Goal: Task Accomplishment & Management: Manage account settings

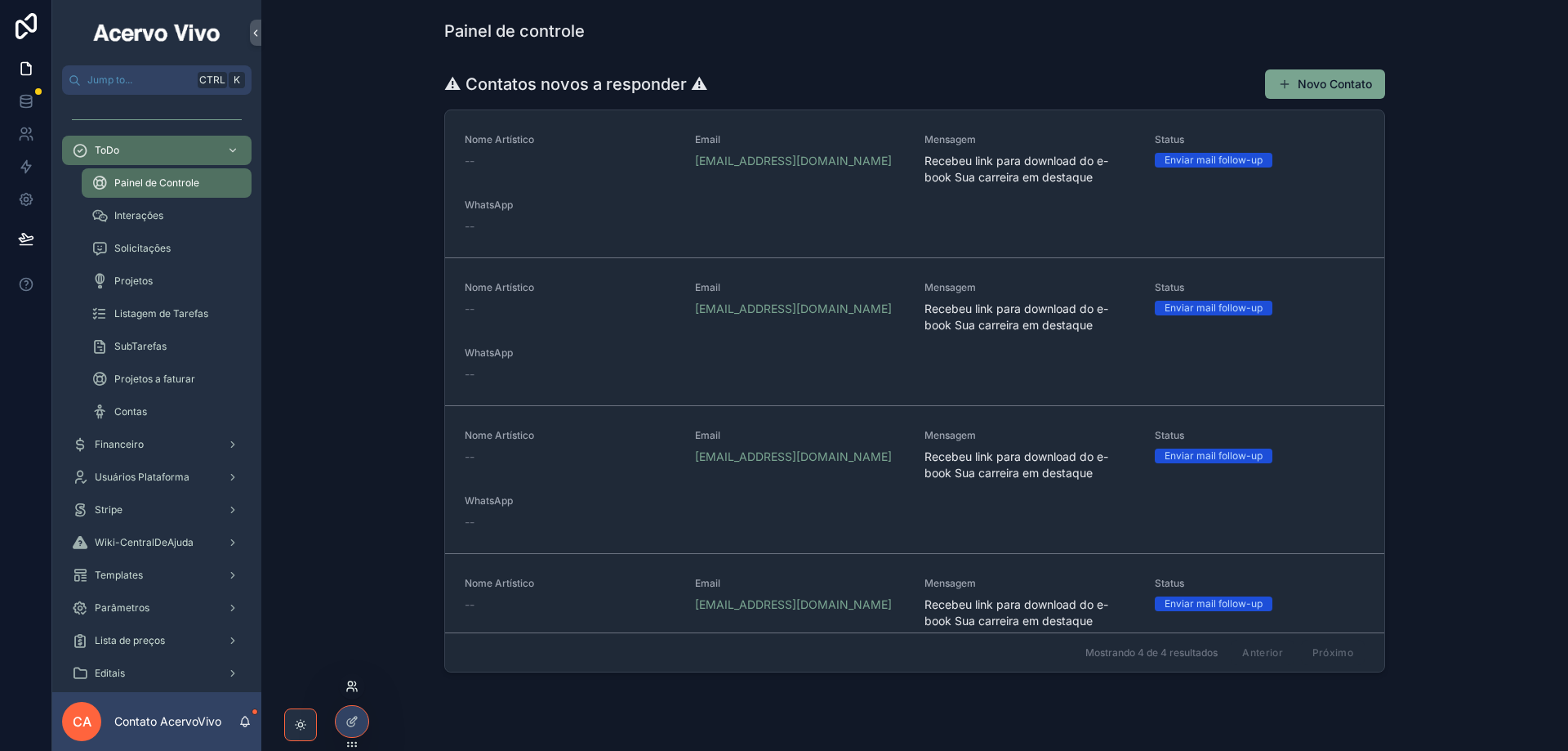
click at [354, 690] on icon at bounding box center [352, 687] width 13 height 13
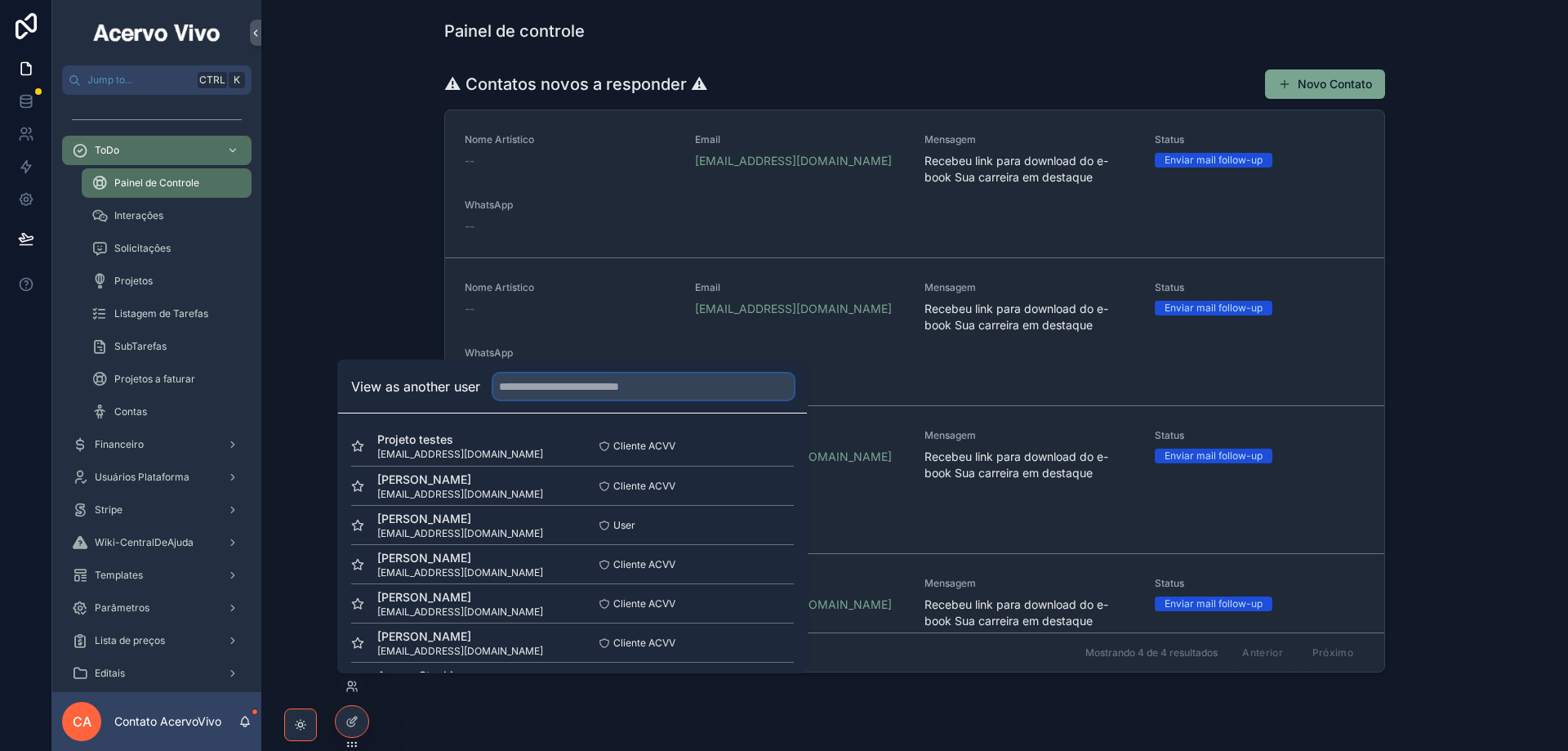
click at [579, 386] on input "text" at bounding box center [644, 387] width 301 height 26
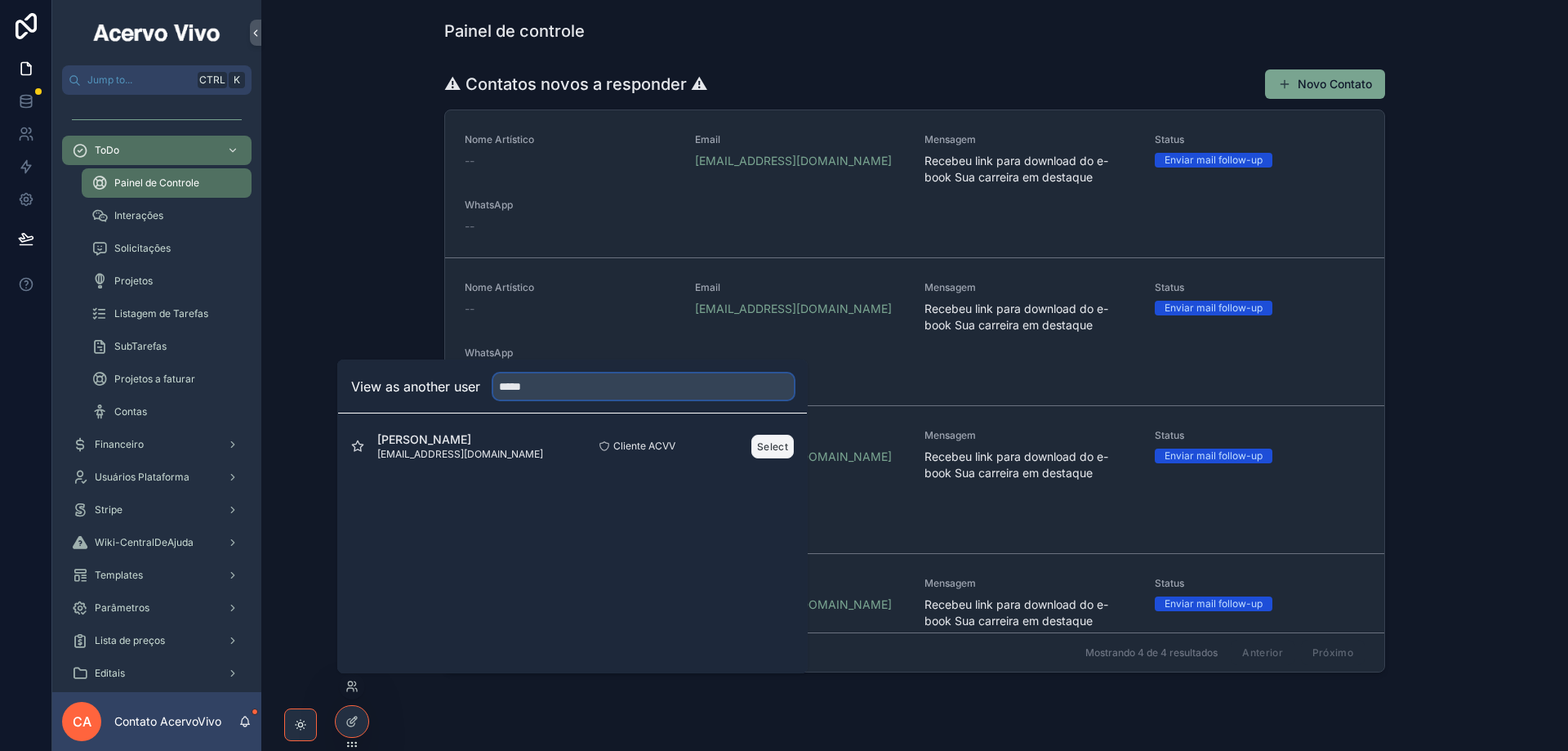
type input "*****"
click at [767, 445] on button "Select" at bounding box center [772, 446] width 42 height 24
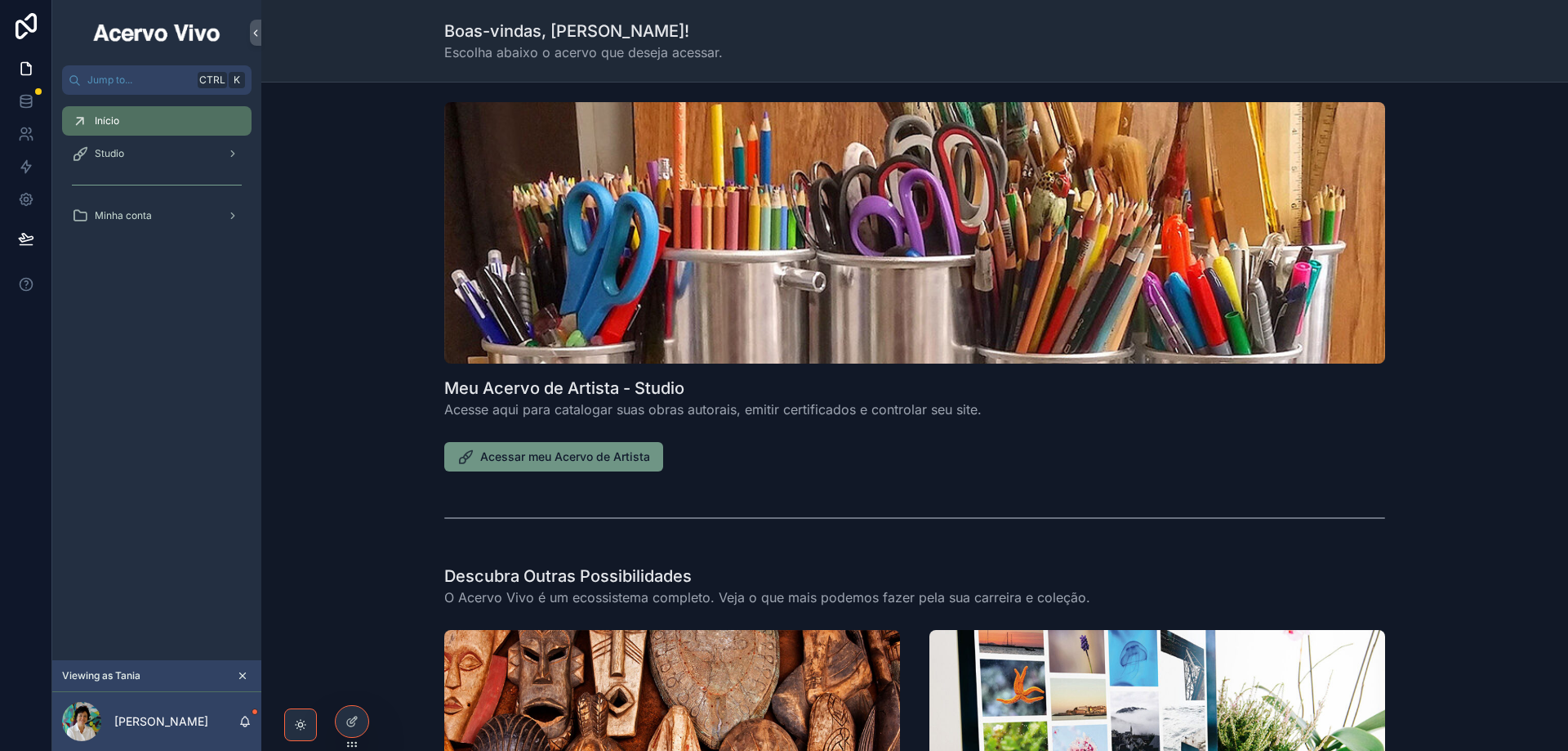
click at [630, 458] on span "Acessar meu Acervo de Artista" at bounding box center [565, 457] width 170 height 17
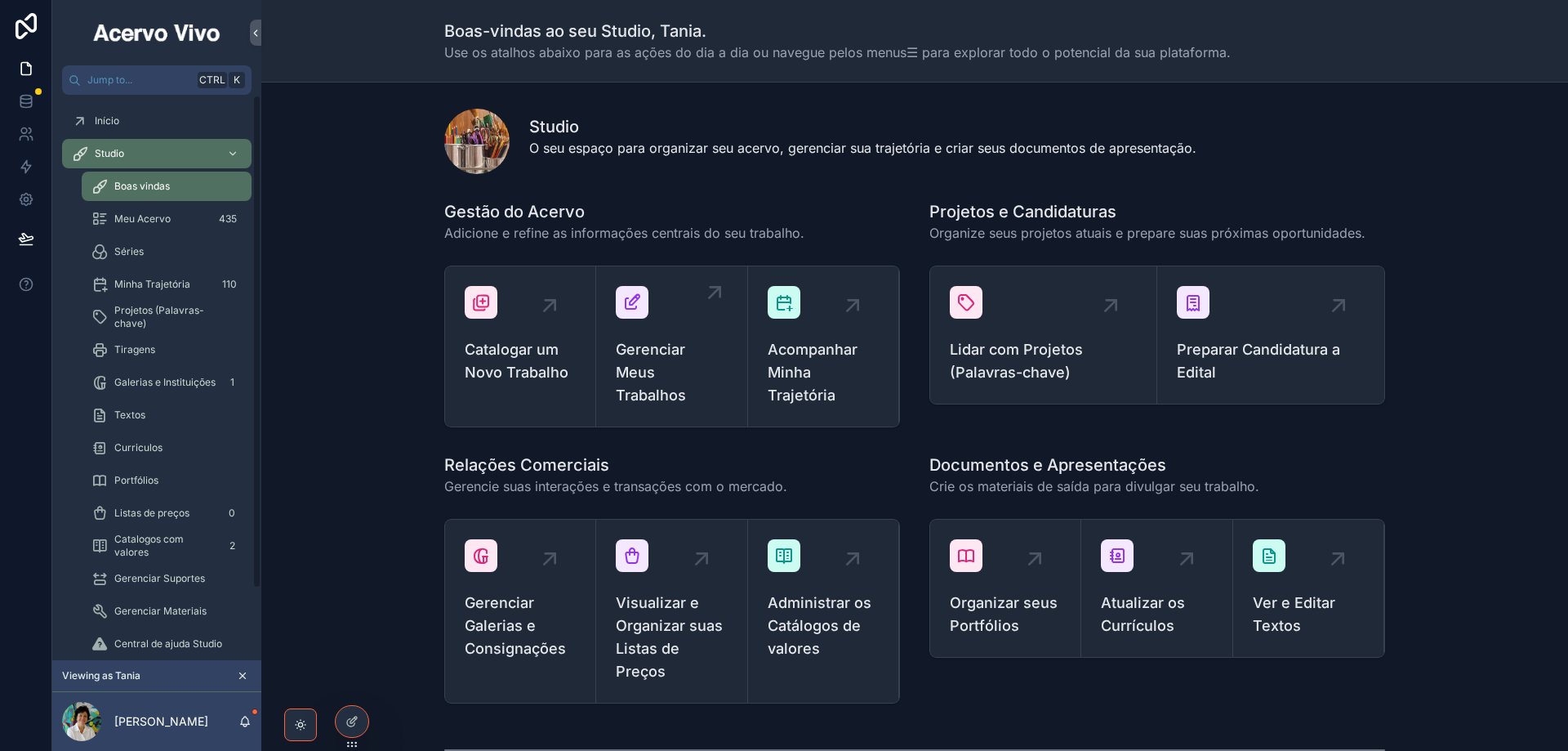
click at [689, 362] on span "Gerenciar Meus Trabalhos" at bounding box center [671, 372] width 111 height 69
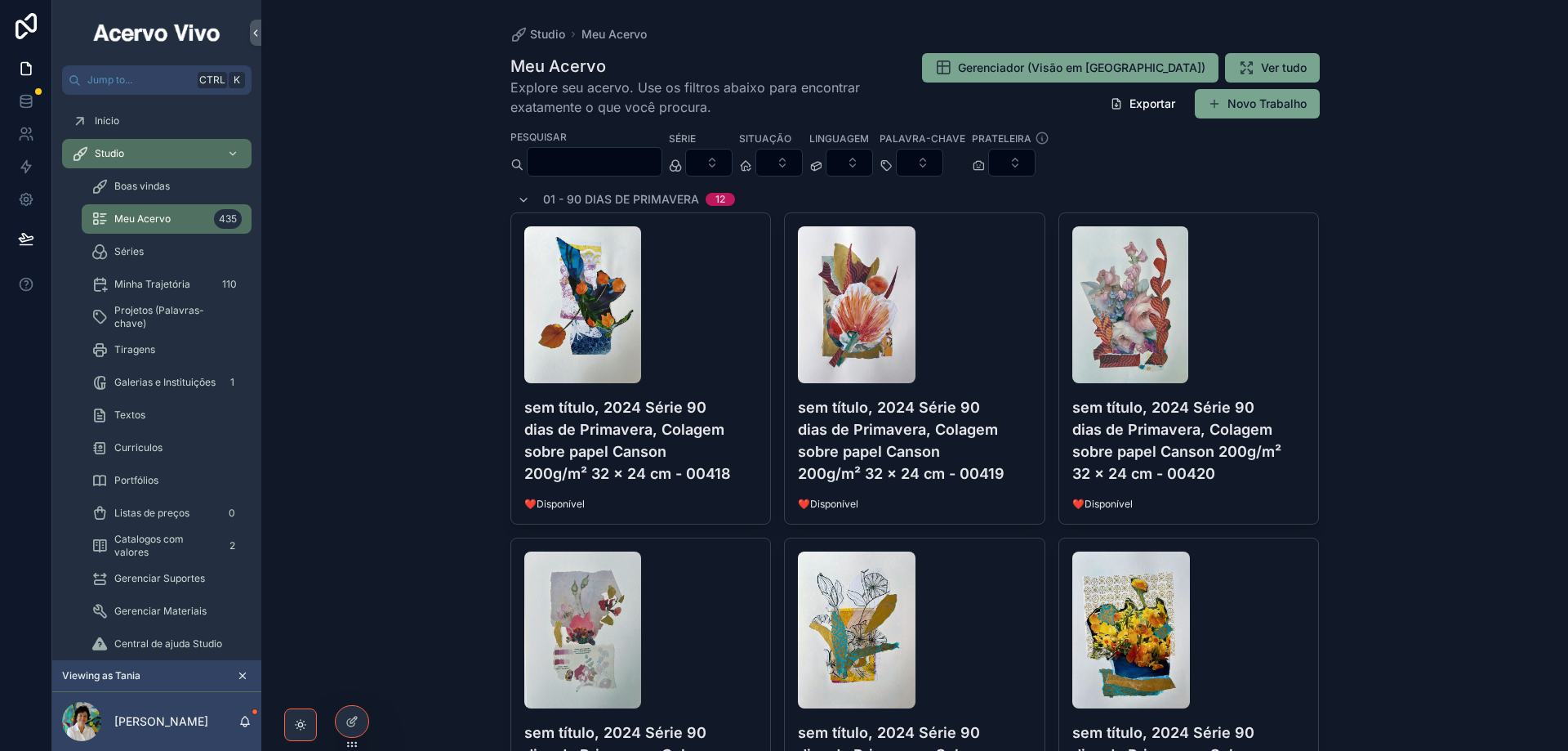
click at [663, 150] on div "scrollable content" at bounding box center [595, 162] width 135 height 30
click at [662, 167] on input "scrollable content" at bounding box center [595, 162] width 134 height 23
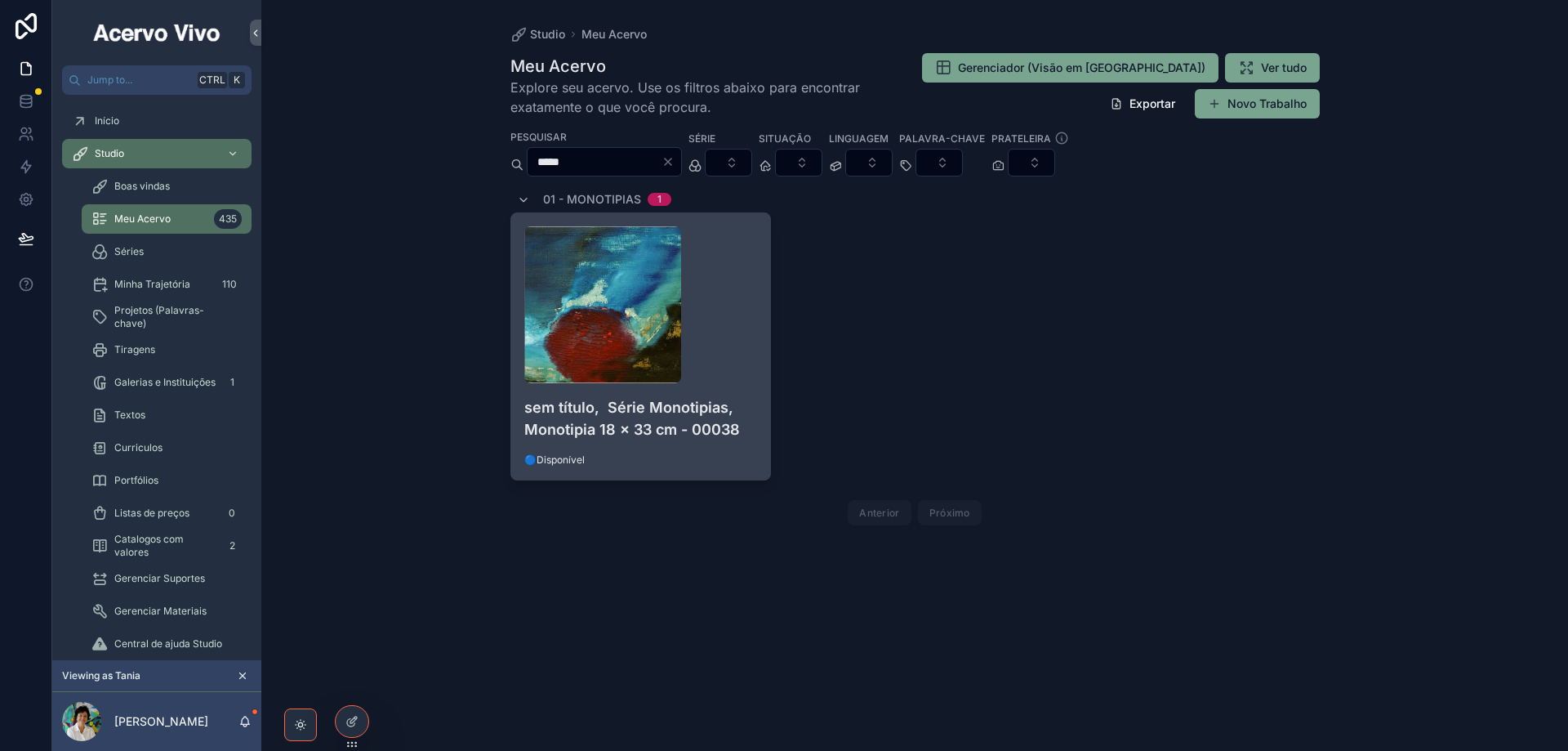
type input "*****"
click at [713, 301] on div "scrollable content" at bounding box center [641, 305] width 234 height 157
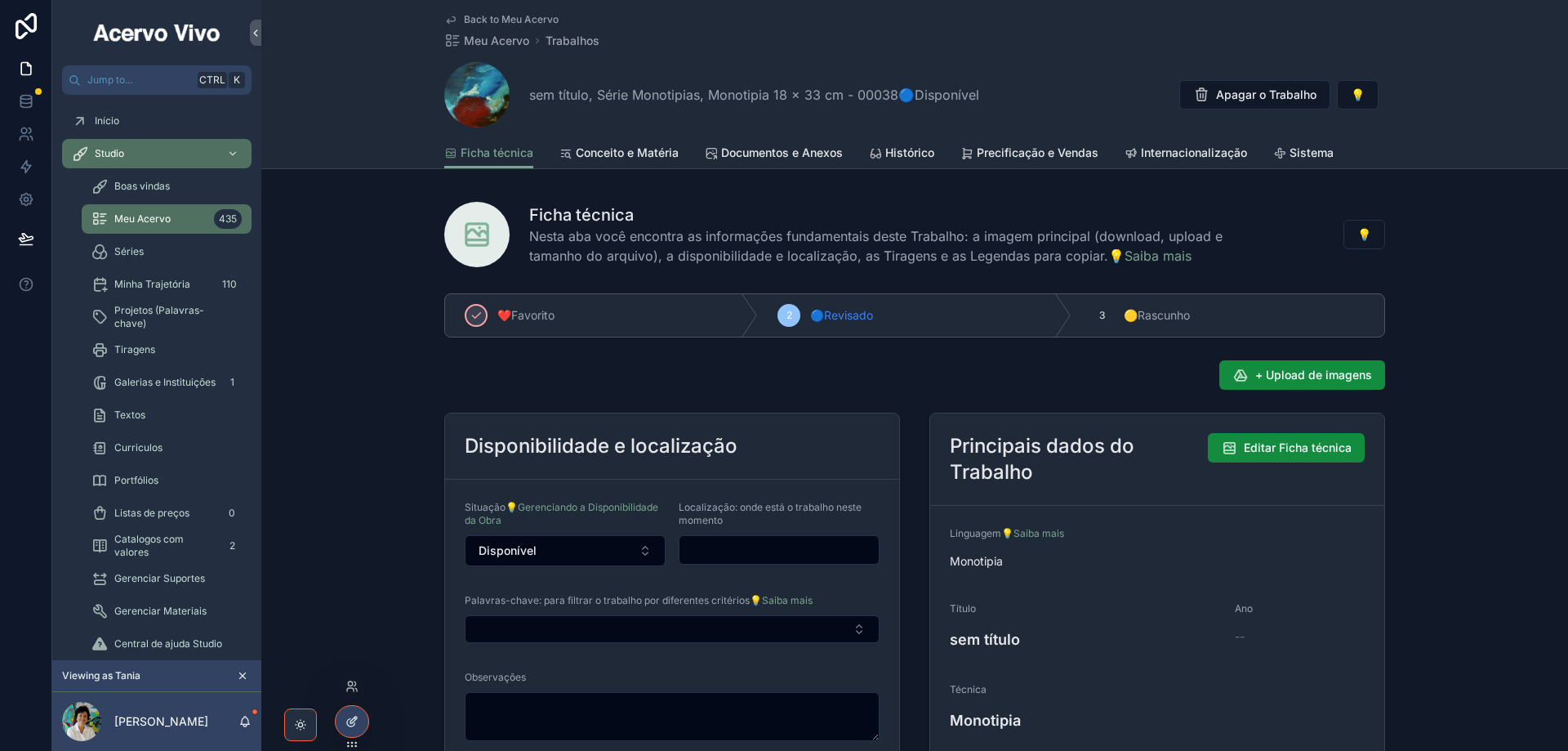
drag, startPoint x: 353, startPoint y: 723, endPoint x: 350, endPoint y: 699, distance: 24.2
click at [353, 724] on icon at bounding box center [352, 721] width 13 height 13
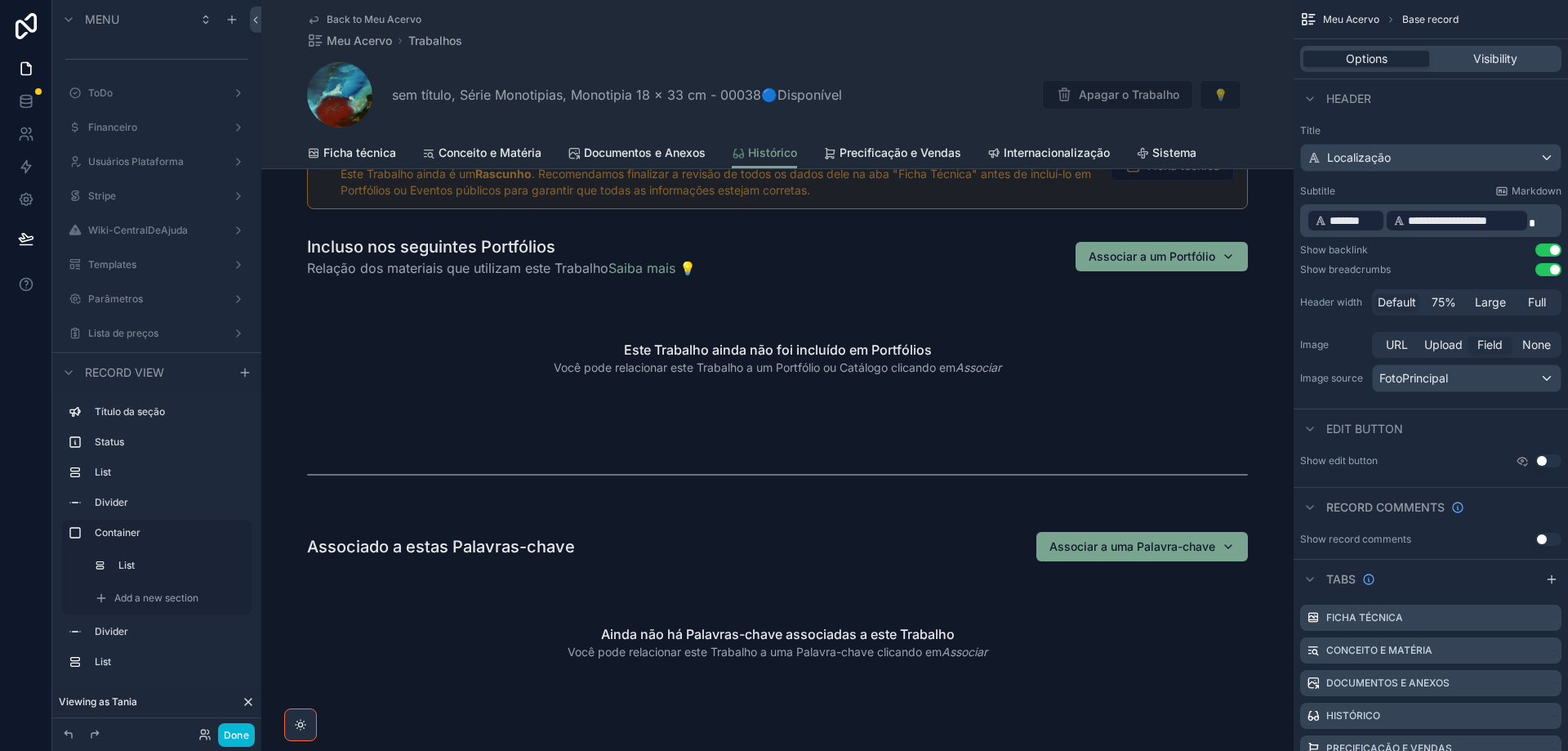
scroll to position [408, 0]
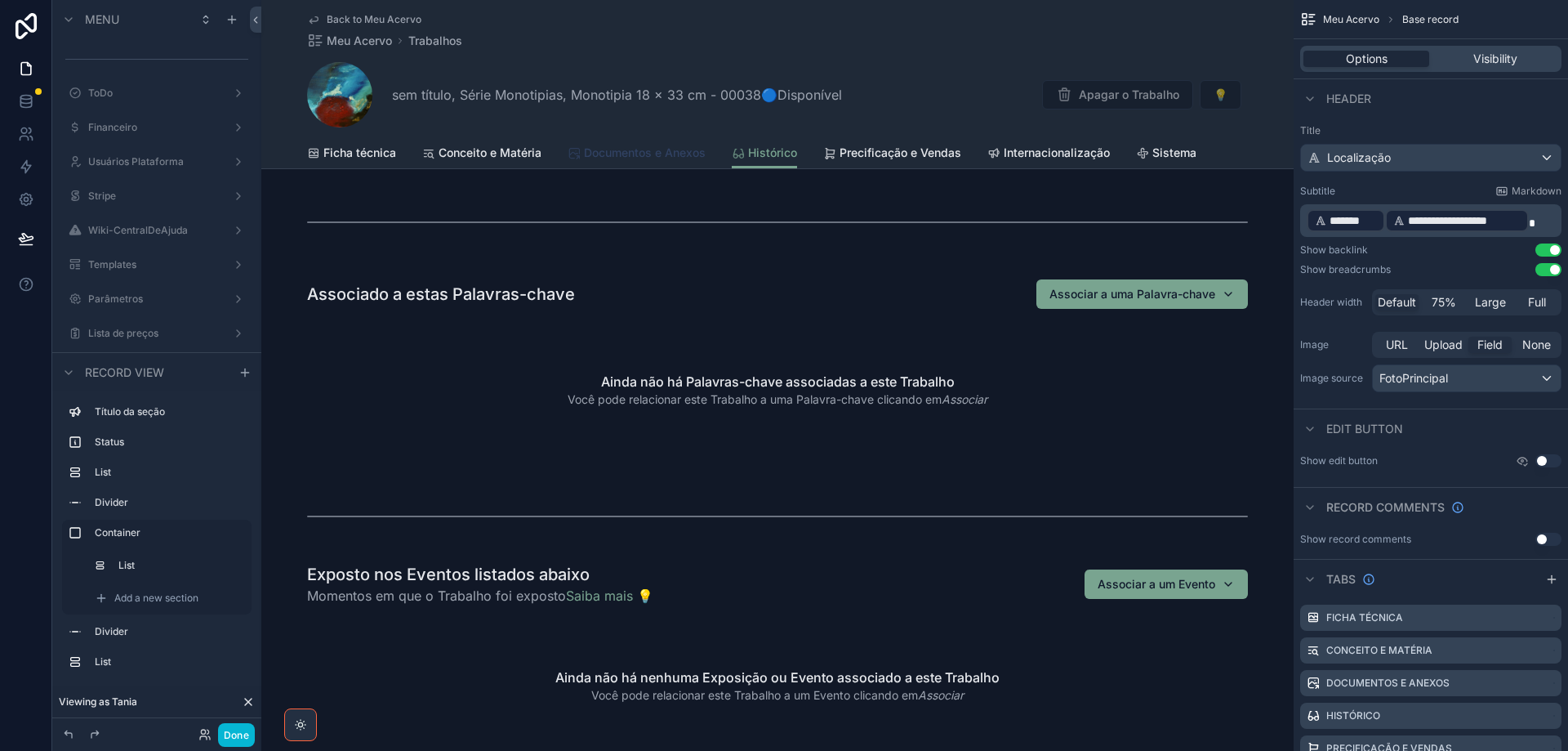
click at [611, 149] on span "Documentos e Anexos" at bounding box center [644, 153] width 121 height 17
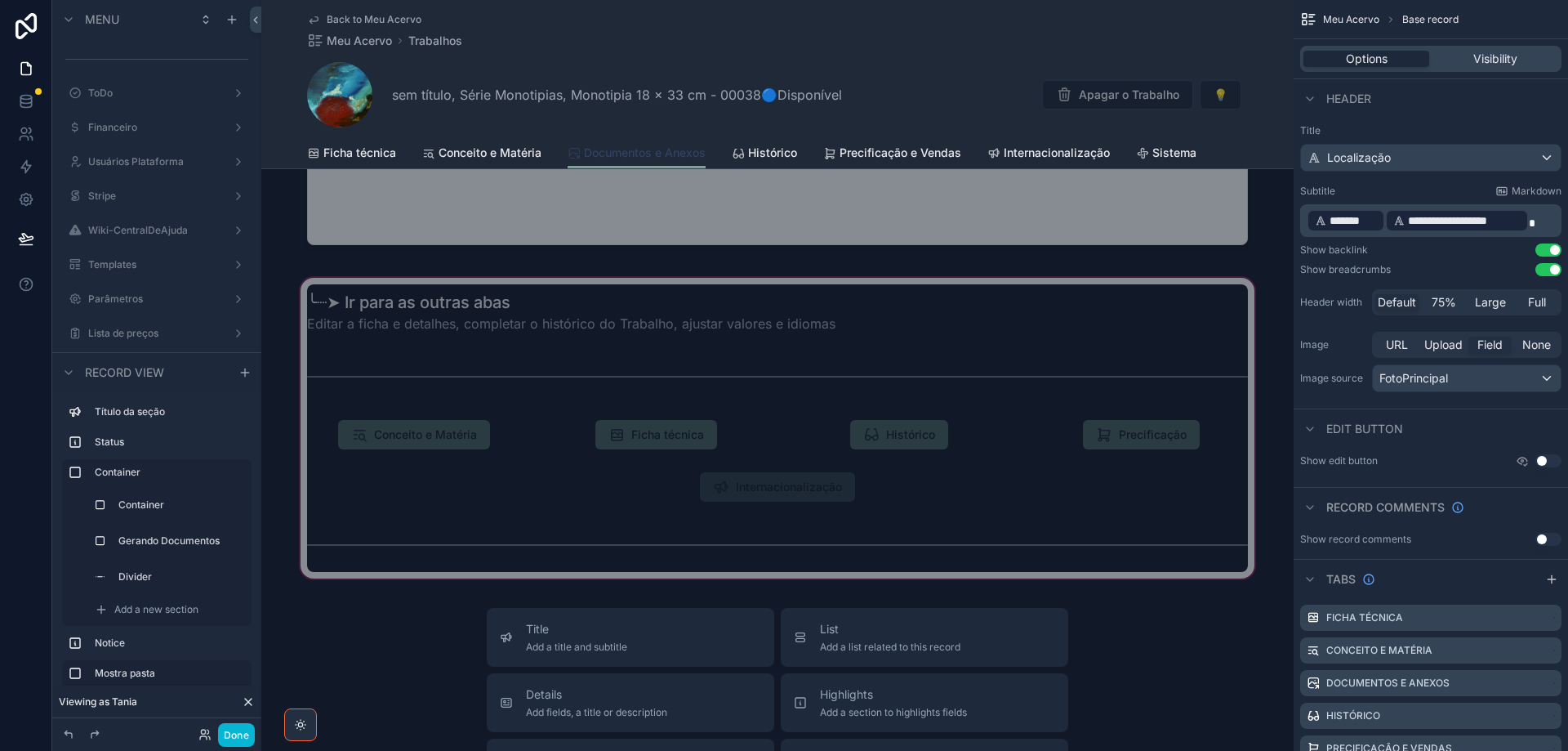
scroll to position [1307, 0]
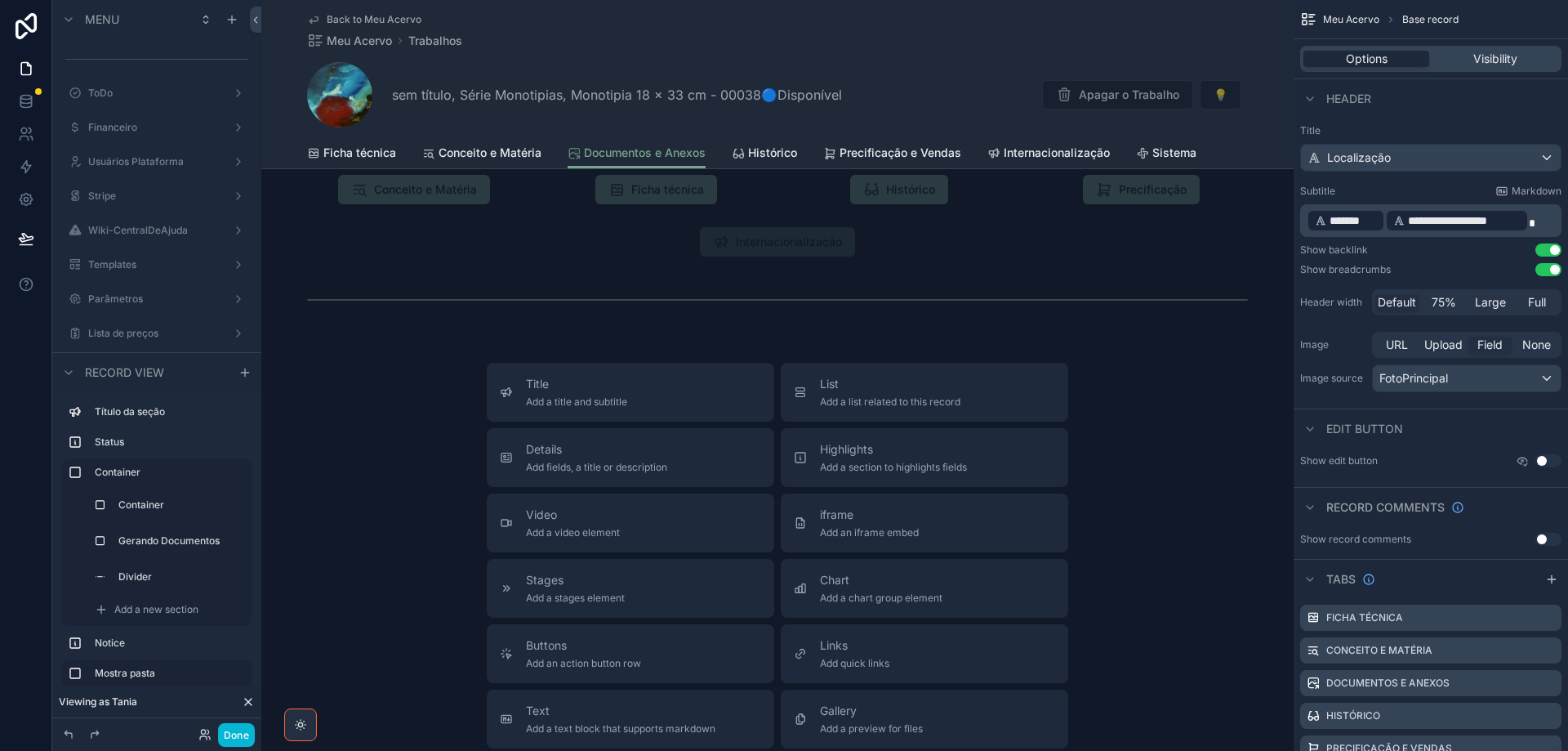
drag, startPoint x: 863, startPoint y: 521, endPoint x: 1298, endPoint y: 499, distance: 435.6
click at [864, 520] on span "iframe" at bounding box center [870, 515] width 99 height 17
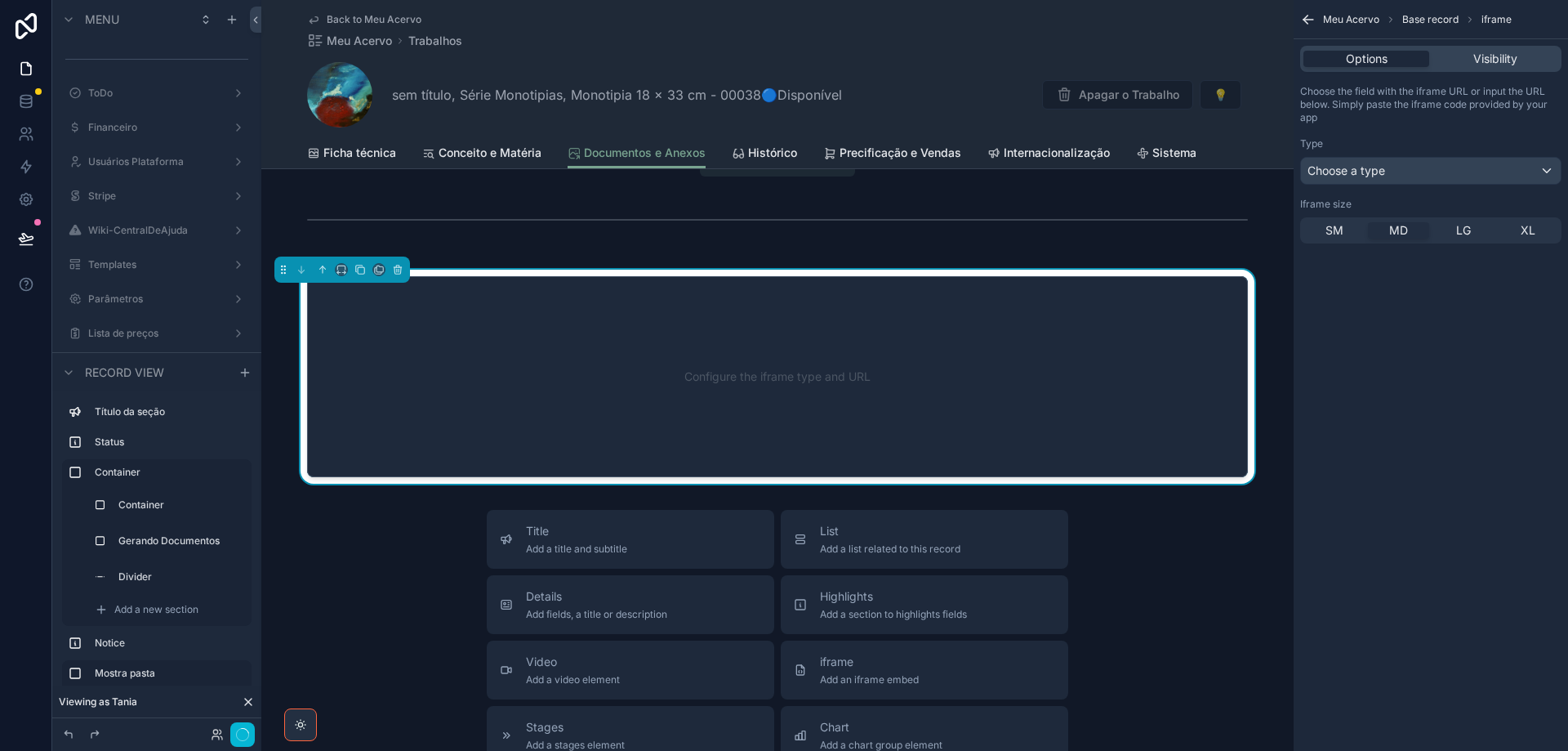
scroll to position [1388, 0]
click at [1385, 164] on span "Choose a type" at bounding box center [1347, 170] width 78 height 14
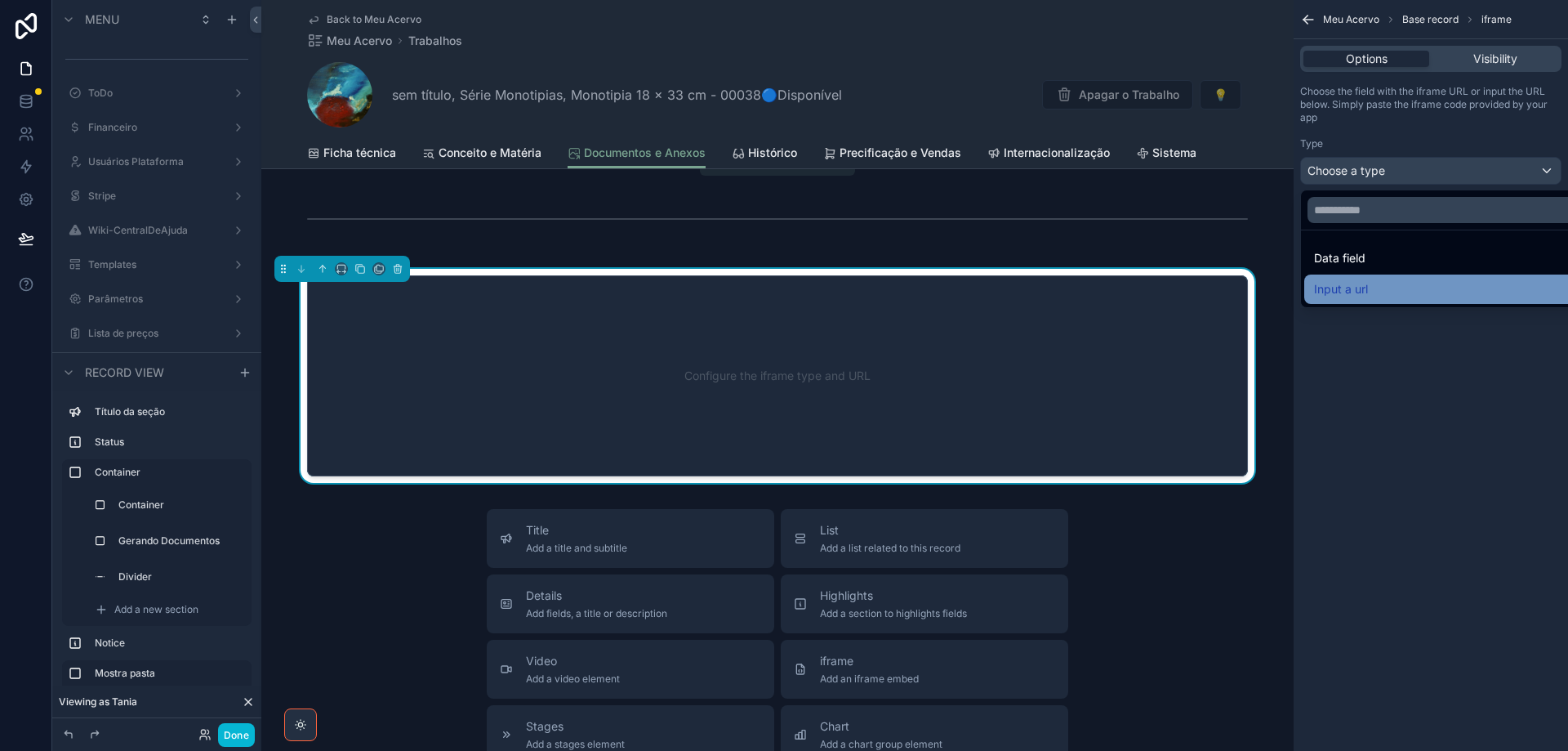
click at [1397, 286] on div "Input a url" at bounding box center [1450, 289] width 271 height 20
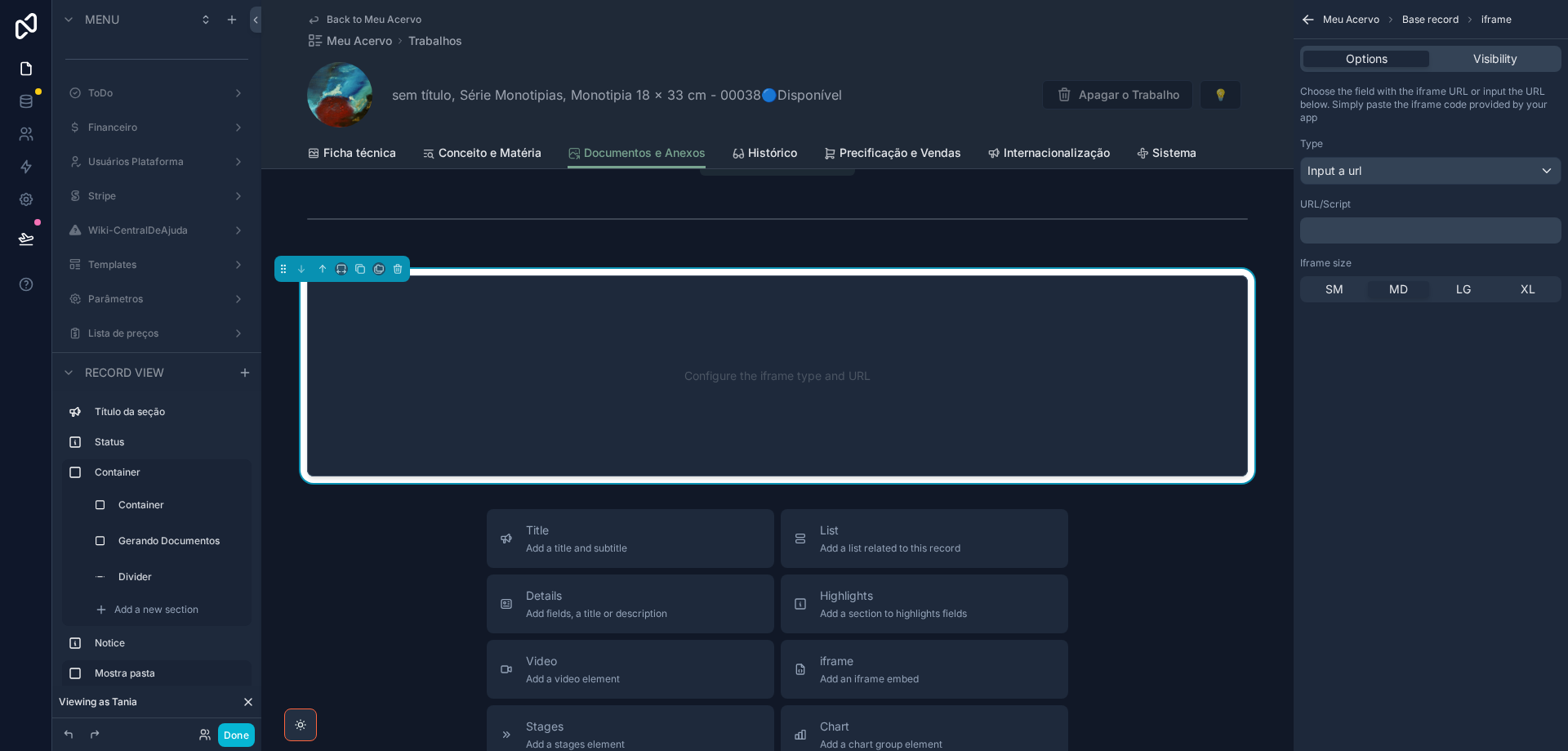
click at [1375, 231] on p "﻿" at bounding box center [1433, 231] width 252 height 13
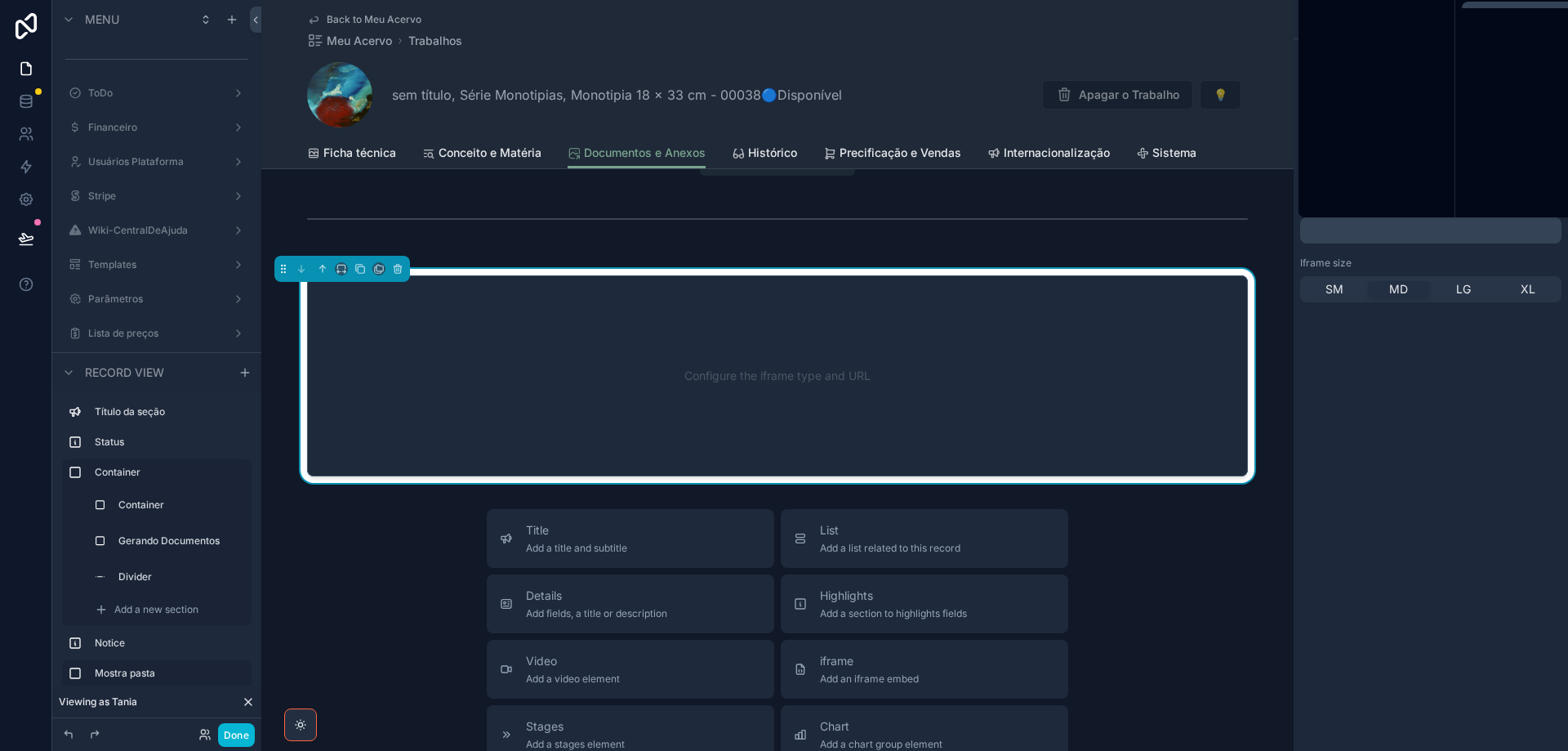
scroll to position [0, 0]
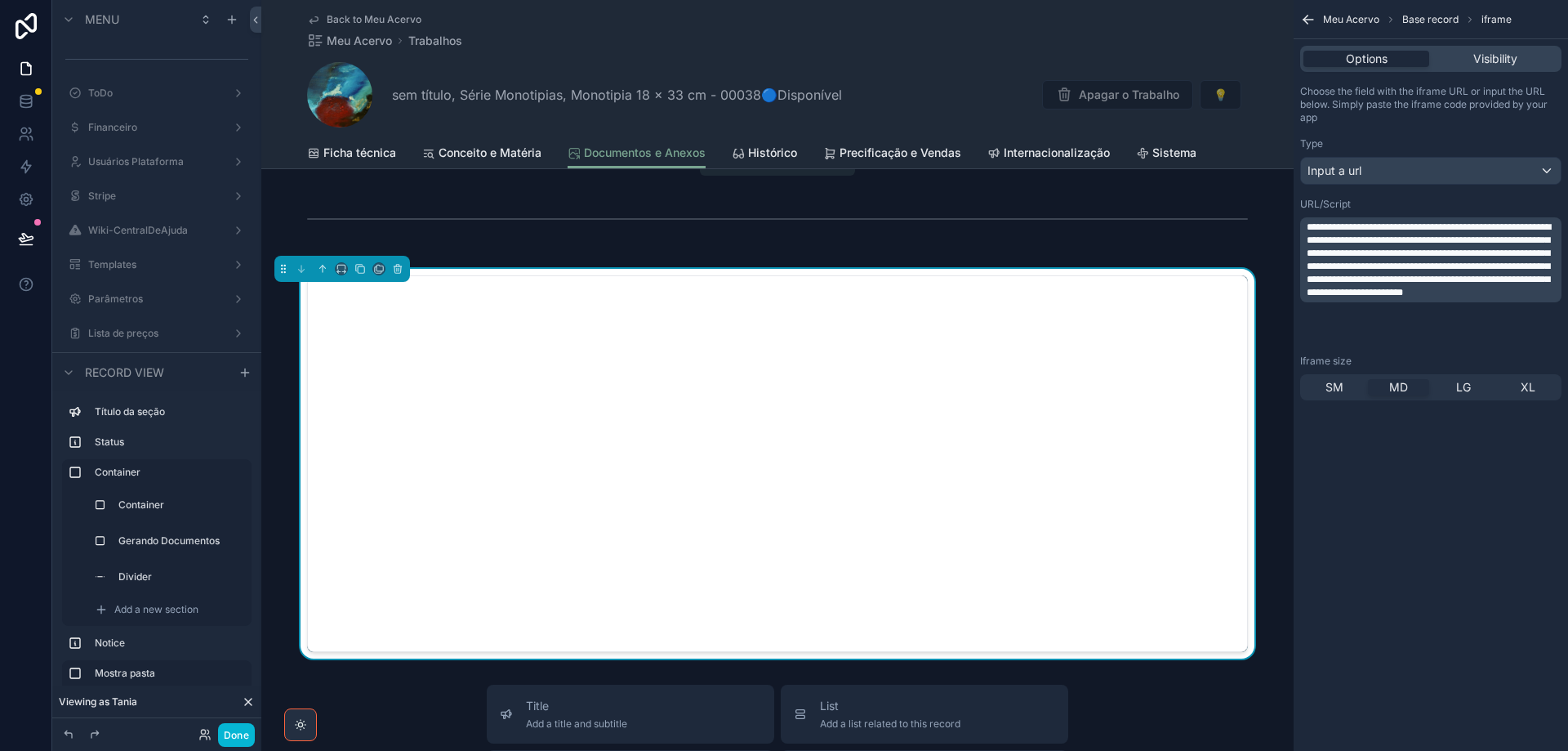
click at [1395, 199] on div "URL/Script" at bounding box center [1431, 204] width 261 height 13
click at [1444, 253] on span "**********" at bounding box center [1429, 259] width 245 height 75
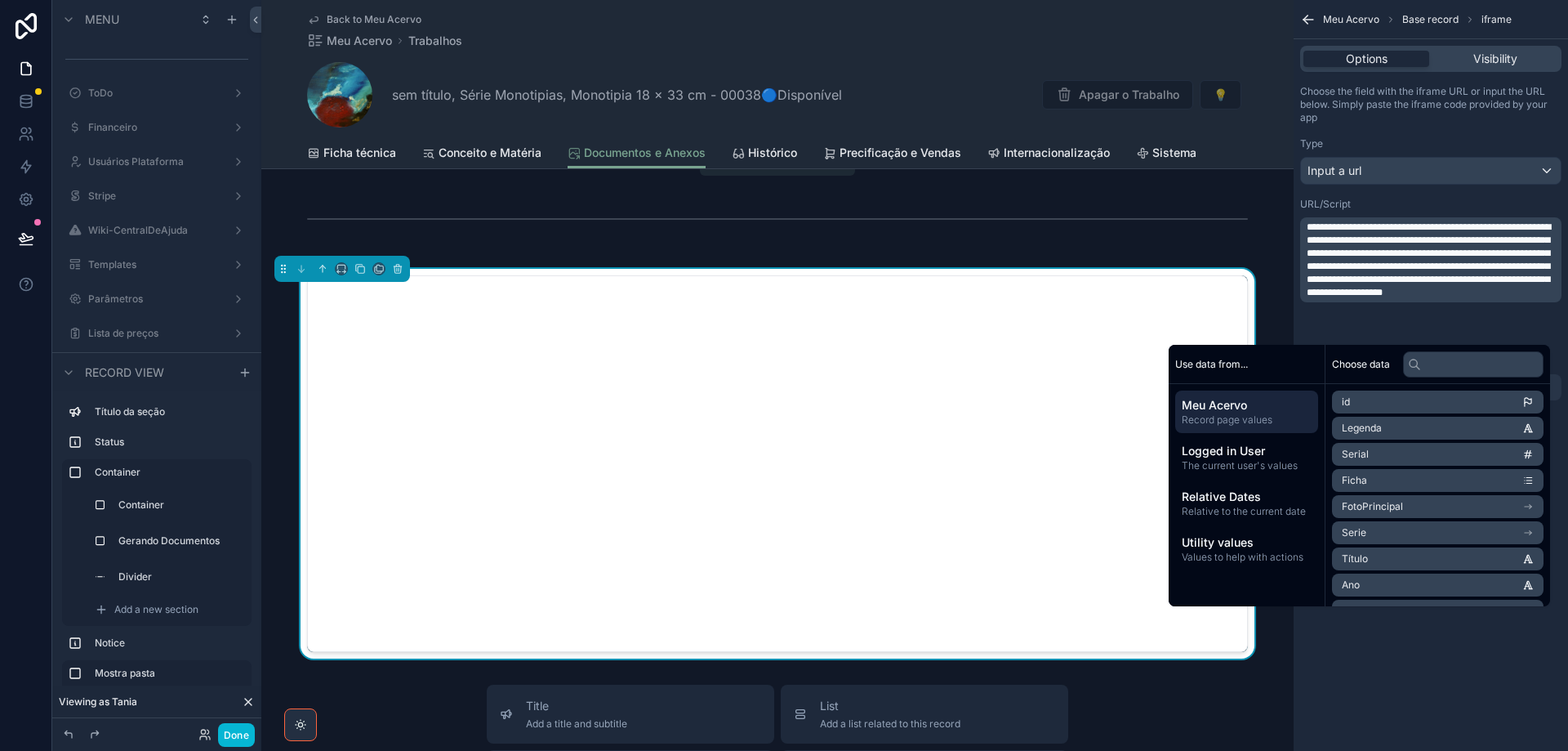
click at [1481, 287] on span "**********" at bounding box center [1429, 259] width 245 height 75
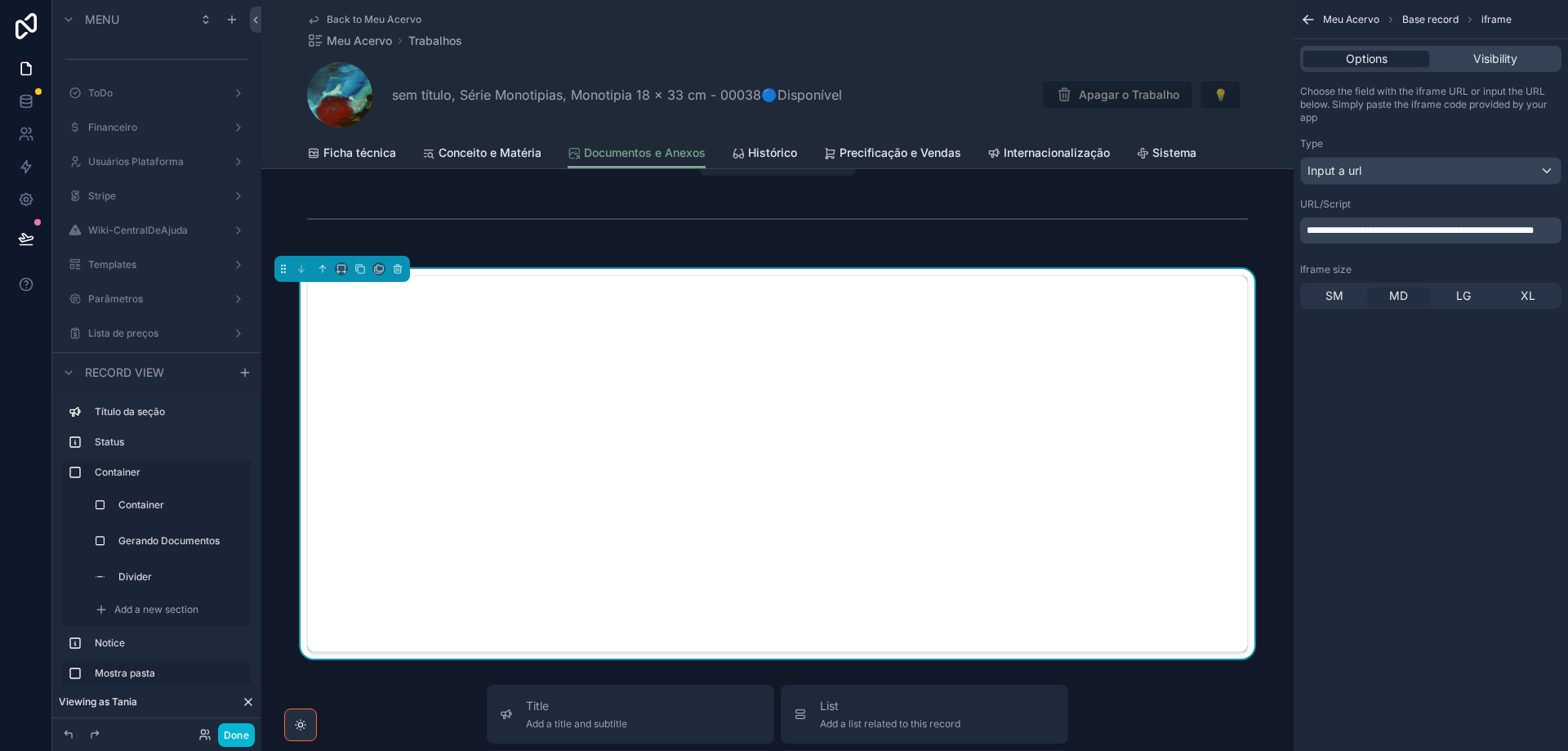
click at [1381, 236] on p "**********" at bounding box center [1433, 231] width 252 height 13
